Goal: Find specific page/section: Find specific page/section

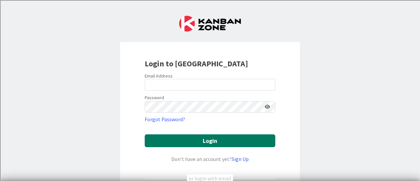
click at [218, 142] on button "Login" at bounding box center [210, 140] width 130 height 13
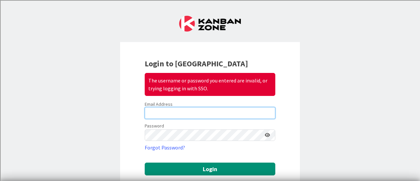
click at [157, 109] on input "email" at bounding box center [210, 113] width 130 height 12
type input "[PERSON_NAME][EMAIL_ADDRESS][PERSON_NAME][DOMAIN_NAME]"
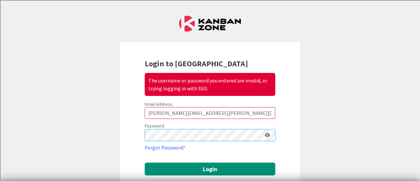
click at [145, 162] on button "Login" at bounding box center [210, 168] width 130 height 13
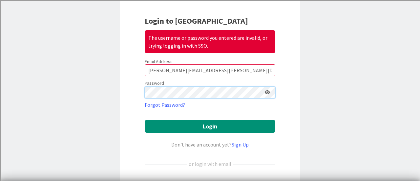
scroll to position [44, 0]
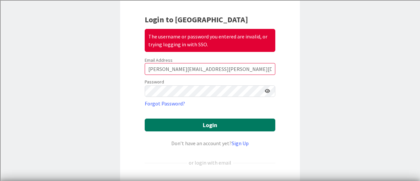
click at [190, 127] on button "Login" at bounding box center [210, 124] width 130 height 13
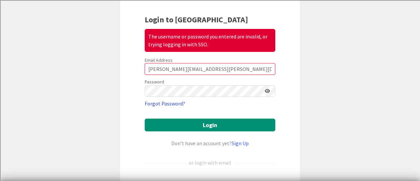
click at [166, 101] on link "Forgot Password?" at bounding box center [165, 103] width 40 height 8
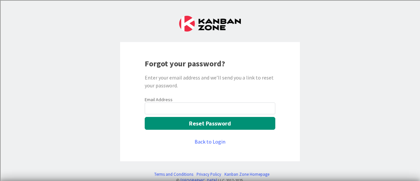
click at [185, 103] on input "email" at bounding box center [210, 108] width 130 height 12
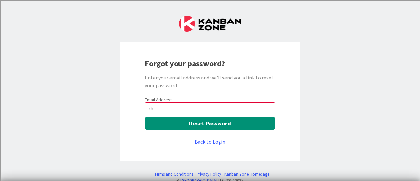
type input "[PERSON_NAME][EMAIL_ADDRESS][PERSON_NAME][DOMAIN_NAME]"
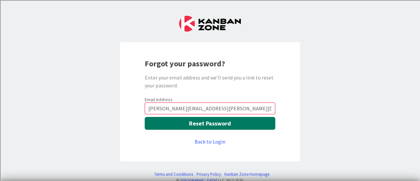
click at [197, 123] on button "Reset Password" at bounding box center [210, 123] width 130 height 13
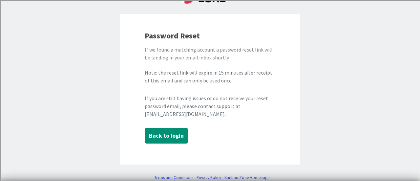
scroll to position [28, 0]
click at [158, 135] on button "Back to login" at bounding box center [166, 135] width 43 height 16
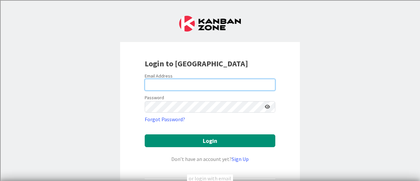
click at [153, 80] on input "email" at bounding box center [210, 85] width 130 height 12
type input "[PERSON_NAME][EMAIL_ADDRESS][PERSON_NAME][DOMAIN_NAME]"
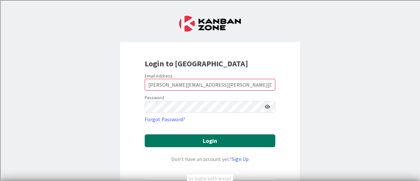
click at [215, 140] on button "Login" at bounding box center [210, 140] width 130 height 13
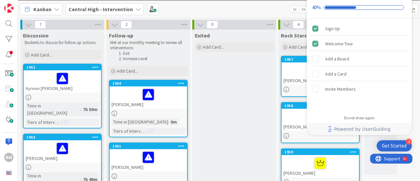
click at [56, 10] on icon at bounding box center [56, 9] width 5 height 5
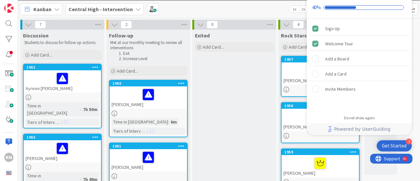
click at [247, 8] on div "Kanban My Zone Organization Select a single board Kanban List (Bulk Actions) Me…" at bounding box center [219, 9] width 402 height 18
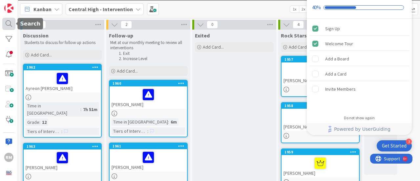
click at [8, 24] on div at bounding box center [8, 24] width 13 height 12
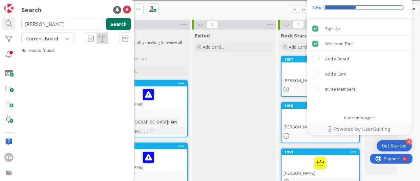
type input "[PERSON_NAME]"
click at [113, 26] on button "Search" at bounding box center [118, 24] width 25 height 12
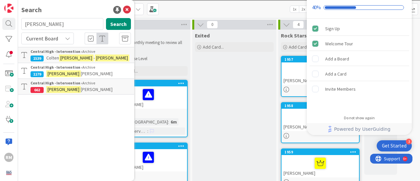
click at [61, 71] on mark "[PERSON_NAME]" at bounding box center [63, 73] width 34 height 7
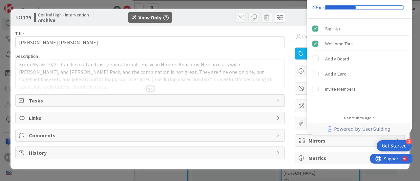
click at [296, 17] on div at bounding box center [346, 17] width 116 height 8
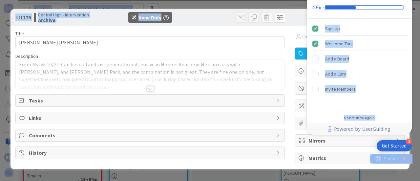
drag, startPoint x: 296, startPoint y: 17, endPoint x: 328, endPoint y: 11, distance: 31.9
click at [328, 11] on body "3 Get Started Onboarding Checklist 40% Sign Up Welcome Tour Add a Board Add a C…" at bounding box center [210, 90] width 420 height 181
click at [297, 17] on div at bounding box center [346, 17] width 116 height 8
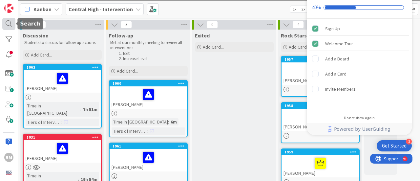
click at [8, 25] on div at bounding box center [8, 24] width 13 height 12
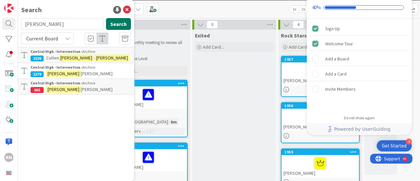
click at [117, 24] on button "Search" at bounding box center [118, 24] width 25 height 12
click at [68, 58] on mark "[PERSON_NAME]" at bounding box center [76, 57] width 34 height 7
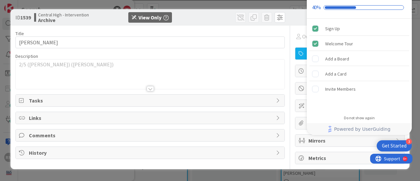
click at [48, 5] on div "ID 1539 Central High - Intervention Archive View Only Title 23 / 128 [PERSON_NA…" at bounding box center [210, 90] width 420 height 181
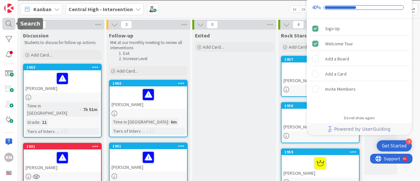
click at [11, 22] on div at bounding box center [8, 24] width 13 height 12
